Goal: Transaction & Acquisition: Purchase product/service

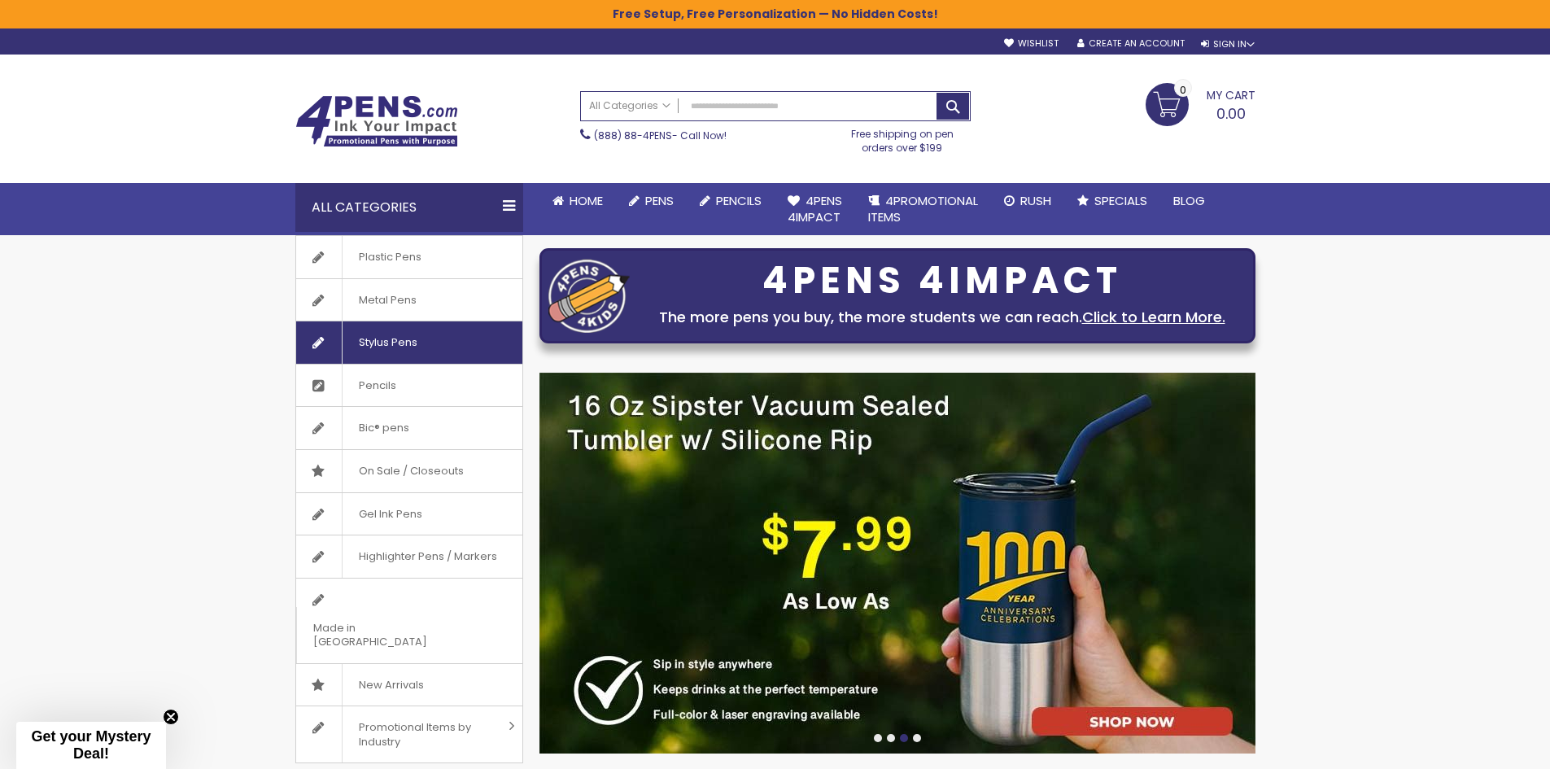
click at [443, 347] on link "Stylus Pens" at bounding box center [409, 342] width 226 height 42
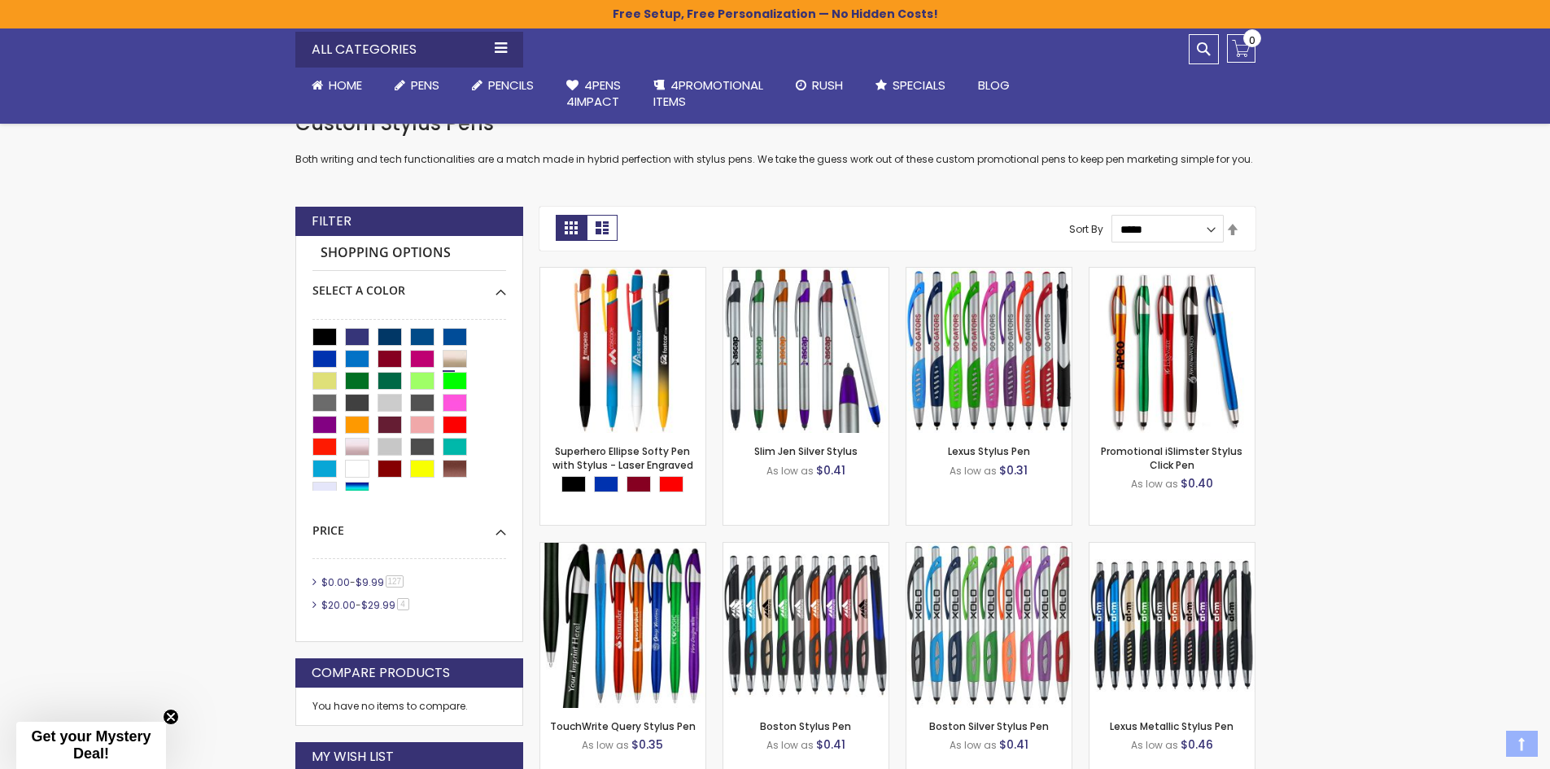
scroll to position [326, 0]
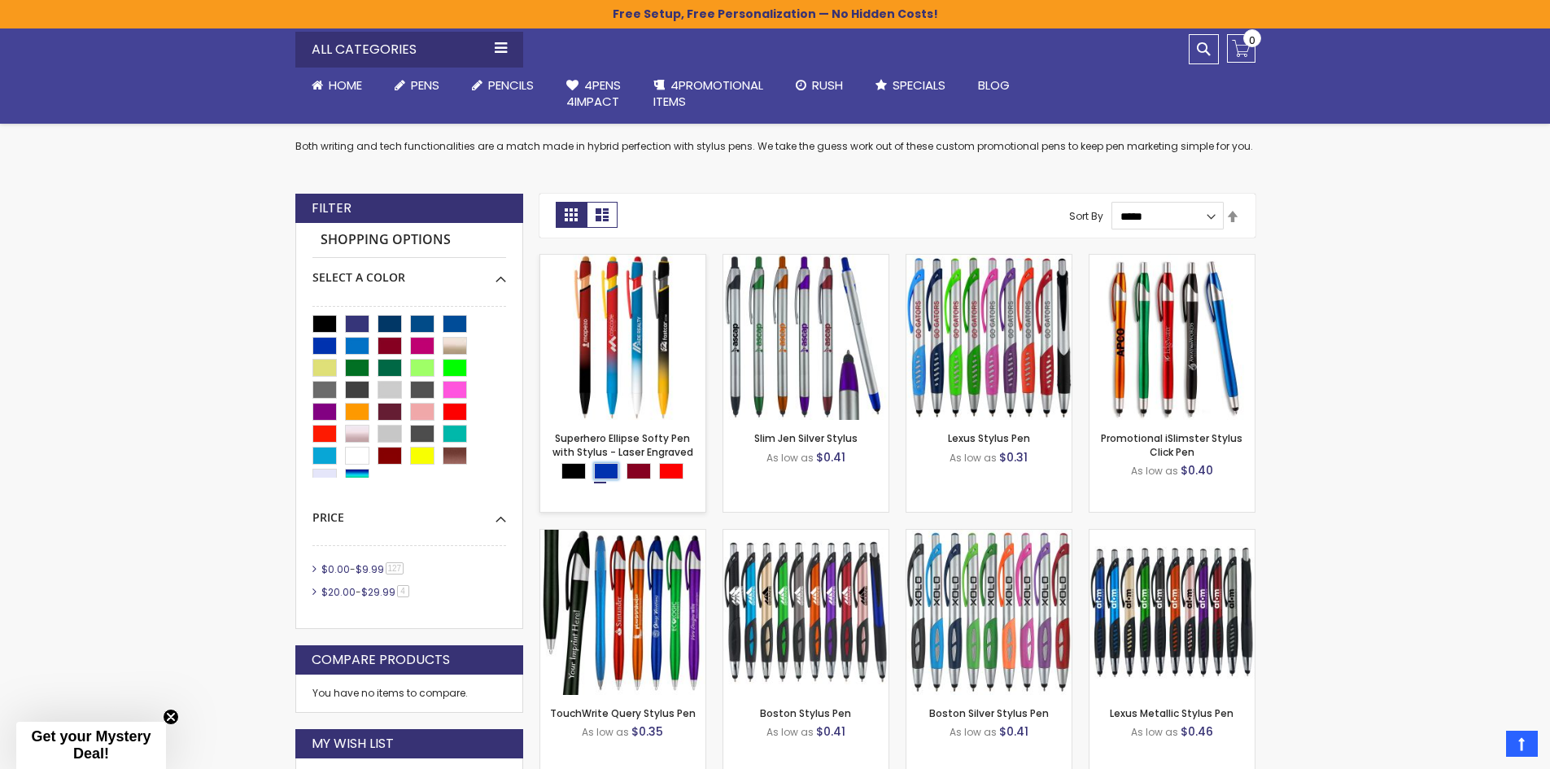
click at [611, 471] on div "Blue" at bounding box center [606, 471] width 24 height 16
click at [593, 385] on div "Out of stock" at bounding box center [622, 385] width 165 height 13
click at [615, 355] on img at bounding box center [622, 337] width 165 height 165
